Goal: Task Accomplishment & Management: Use online tool/utility

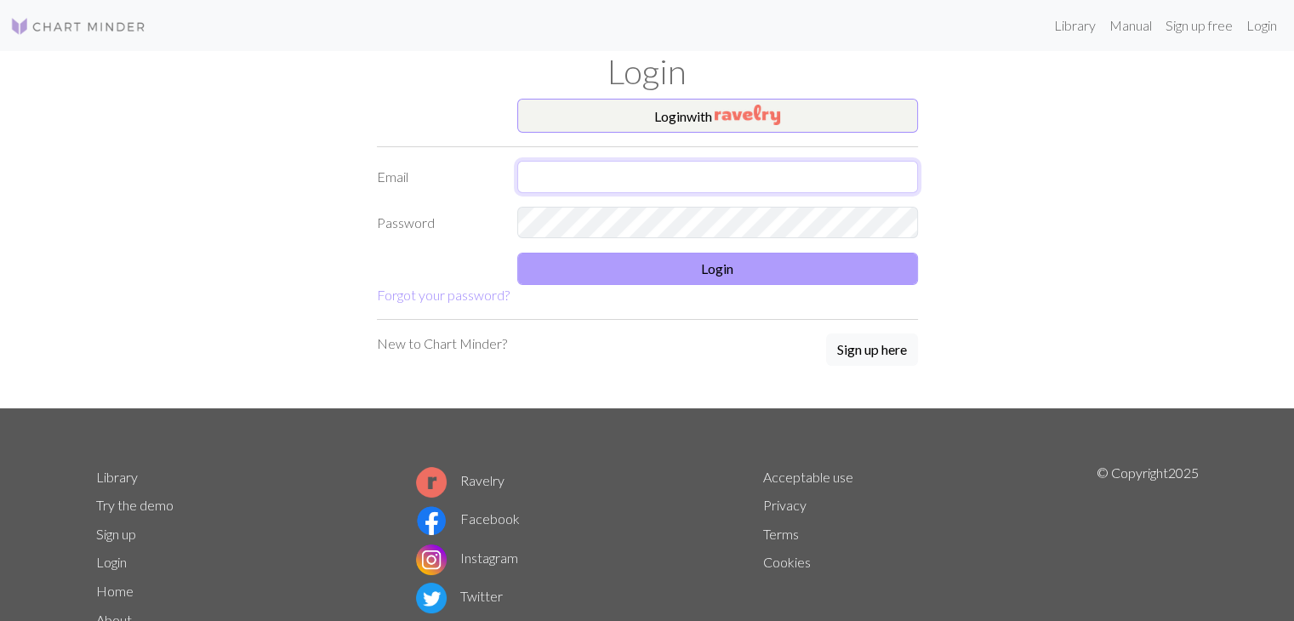
type input "[EMAIL_ADDRESS][DOMAIN_NAME]"
click at [635, 253] on button "Login" at bounding box center [717, 269] width 401 height 32
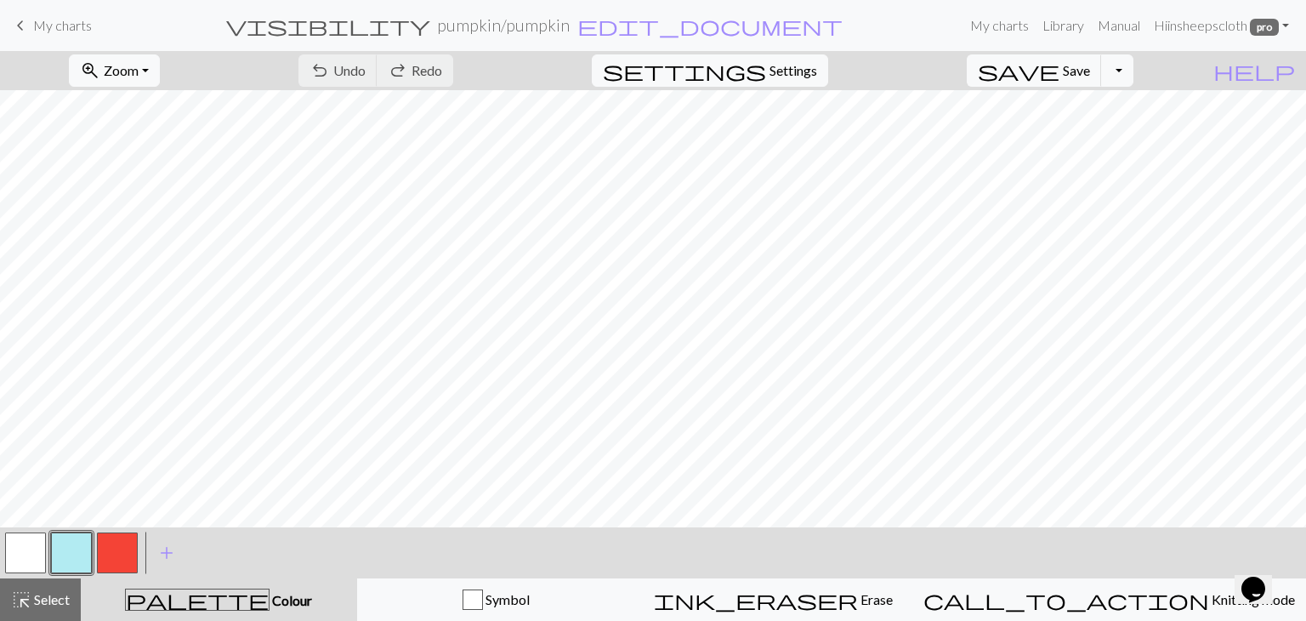
click at [122, 544] on button "button" at bounding box center [117, 552] width 41 height 41
click at [23, 552] on button "button" at bounding box center [25, 552] width 41 height 41
click at [117, 545] on button "button" at bounding box center [117, 552] width 41 height 41
click at [78, 555] on button "button" at bounding box center [71, 552] width 41 height 41
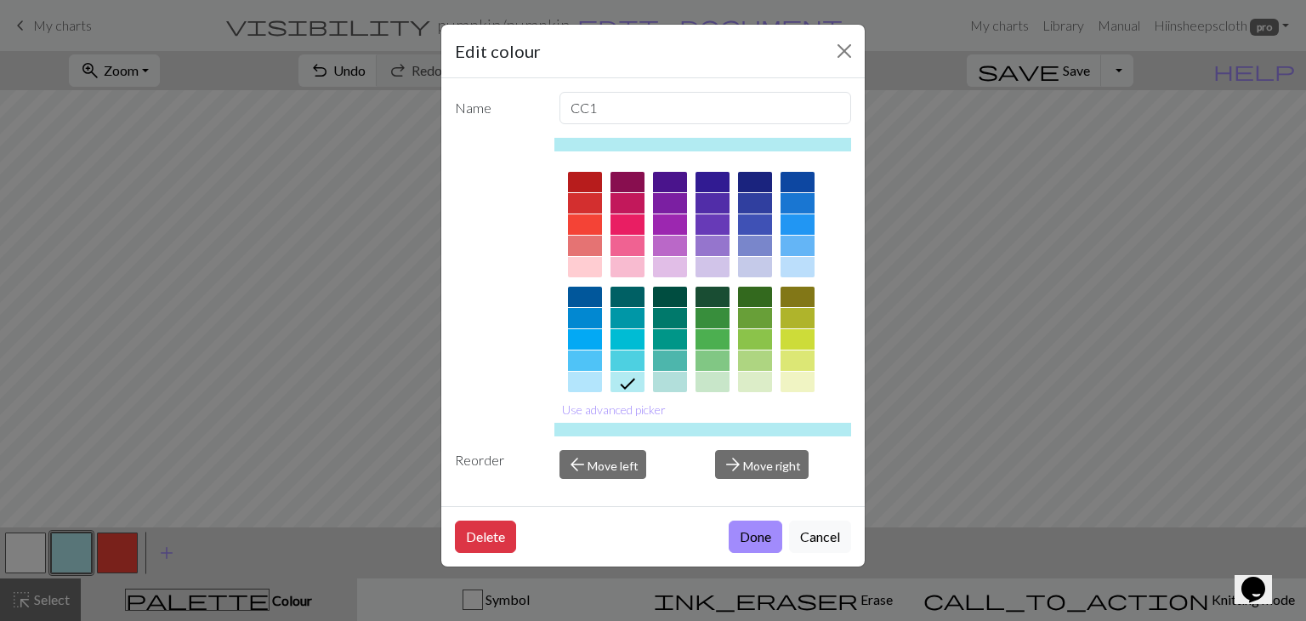
click at [806, 290] on div at bounding box center [798, 297] width 34 height 20
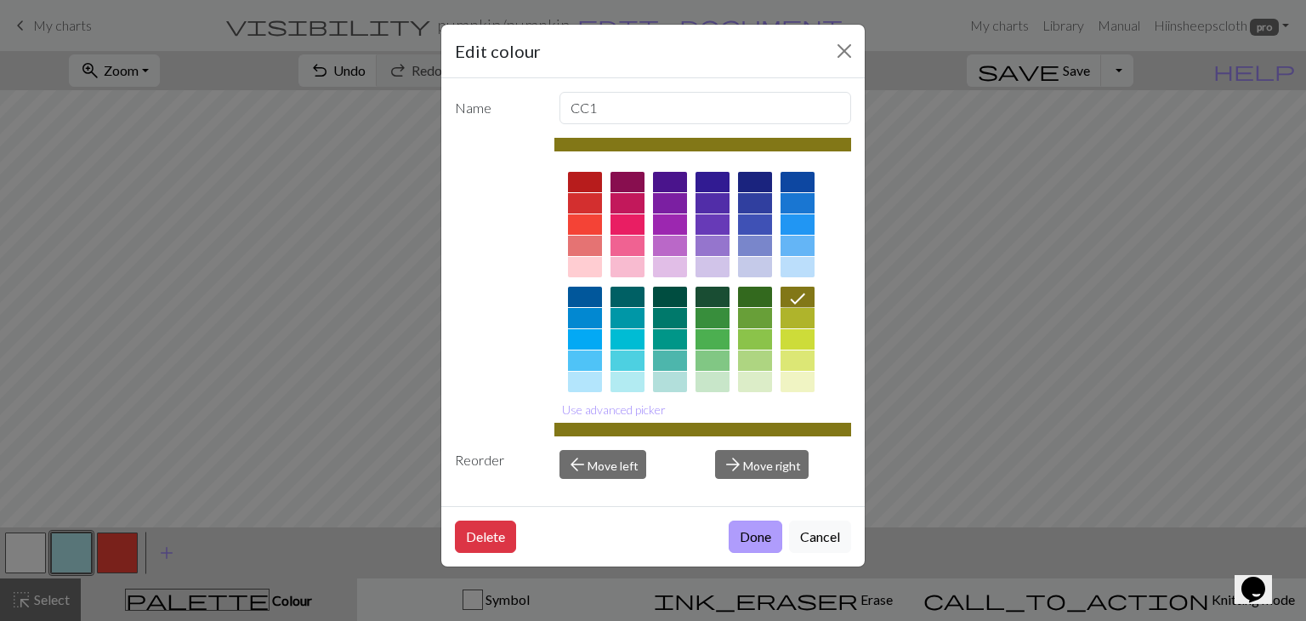
click at [752, 530] on button "Done" at bounding box center [756, 537] width 54 height 32
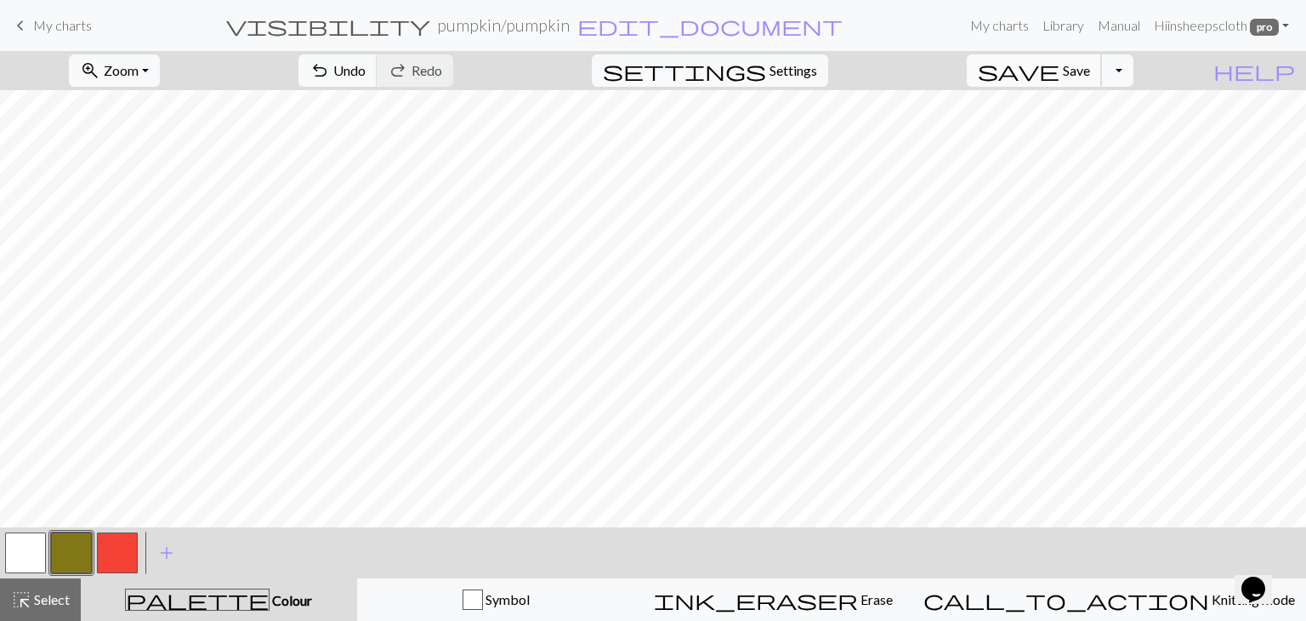
click at [1090, 68] on span "Save" at bounding box center [1076, 70] width 27 height 16
click at [26, 553] on button "button" at bounding box center [25, 552] width 41 height 41
click at [36, 559] on button "button" at bounding box center [25, 552] width 41 height 41
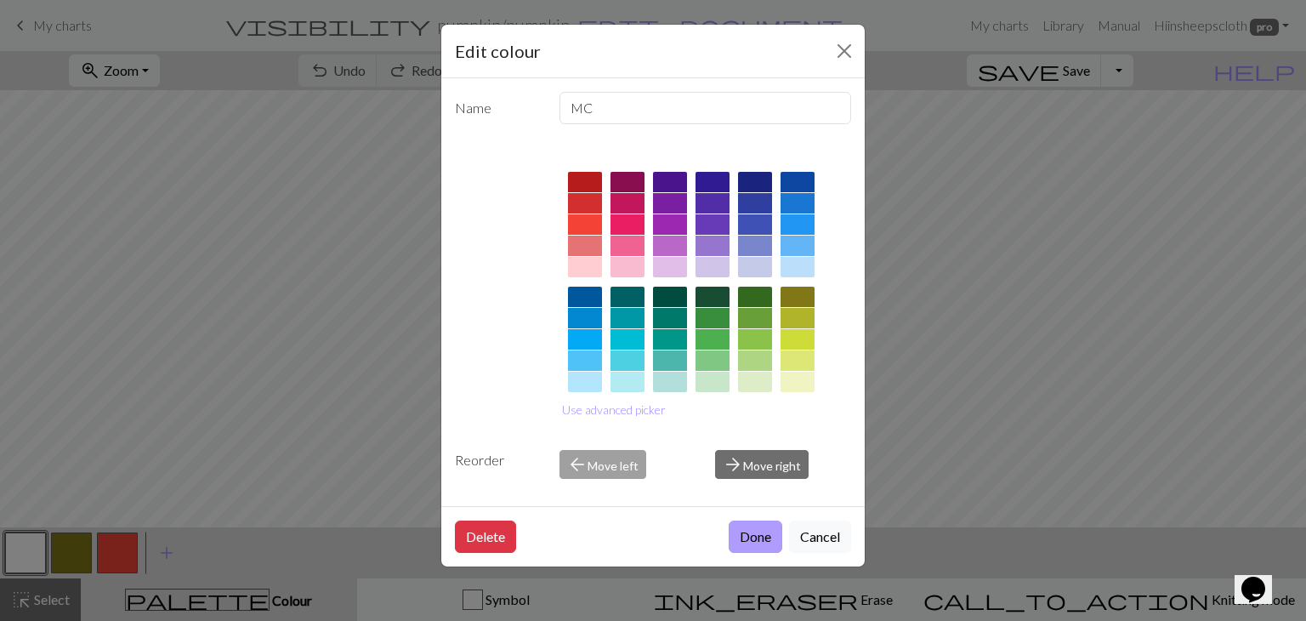
click at [765, 532] on button "Done" at bounding box center [756, 537] width 54 height 32
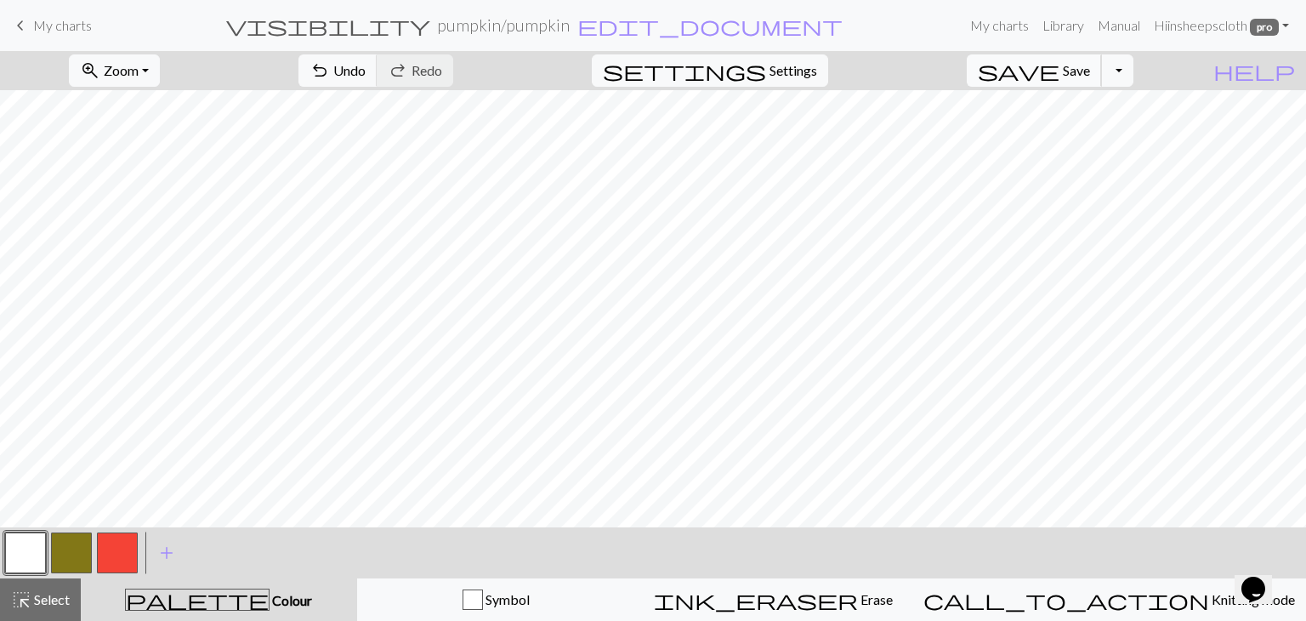
click at [1090, 65] on span "Save" at bounding box center [1076, 70] width 27 height 16
click at [1134, 65] on button "Toggle Dropdown" at bounding box center [1117, 70] width 32 height 32
click at [1115, 103] on button "file_copy Save a copy" at bounding box center [992, 107] width 281 height 27
click at [1134, 68] on button "Toggle Dropdown" at bounding box center [1117, 70] width 32 height 32
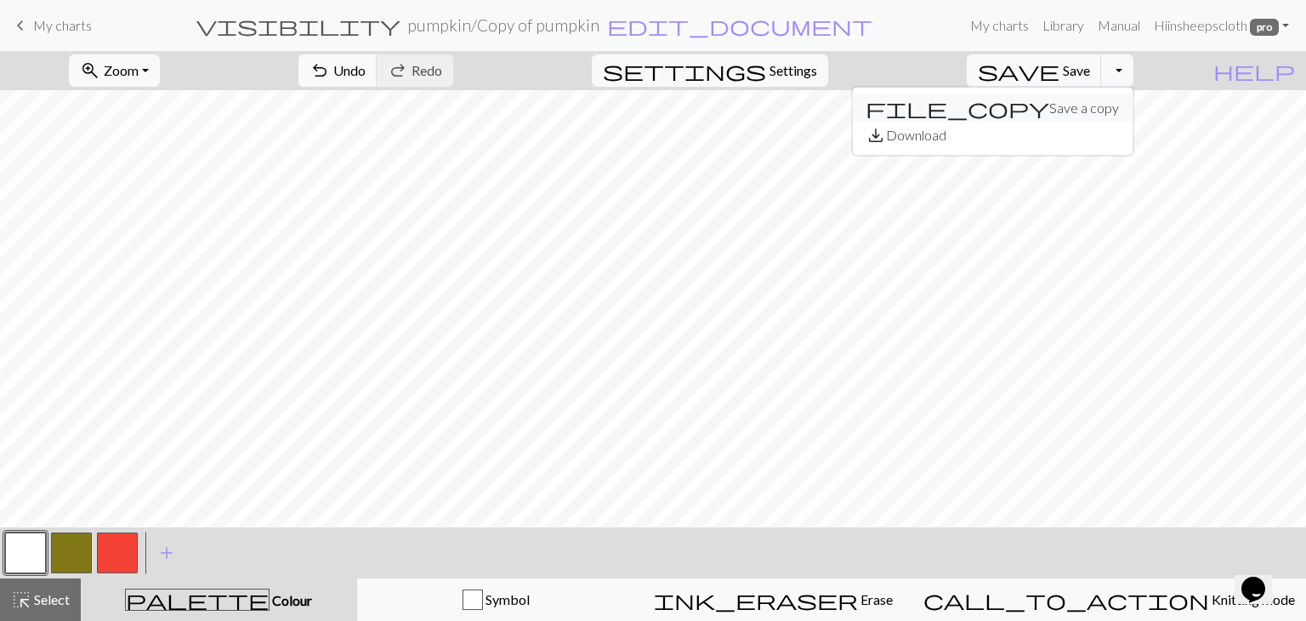
click at [1065, 117] on button "file_copy Save a copy" at bounding box center [992, 107] width 281 height 27
